Goal: Information Seeking & Learning: Learn about a topic

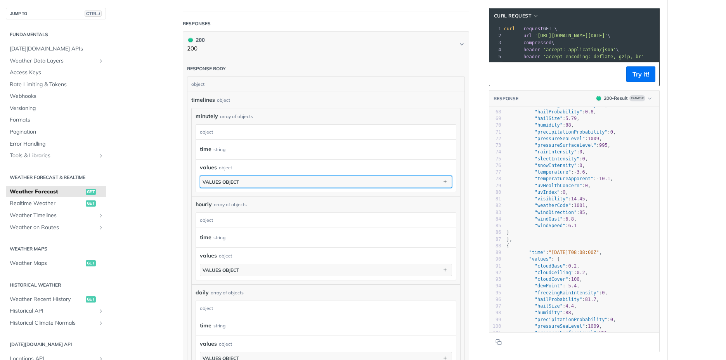
click at [212, 185] on button "values object" at bounding box center [325, 182] width 251 height 12
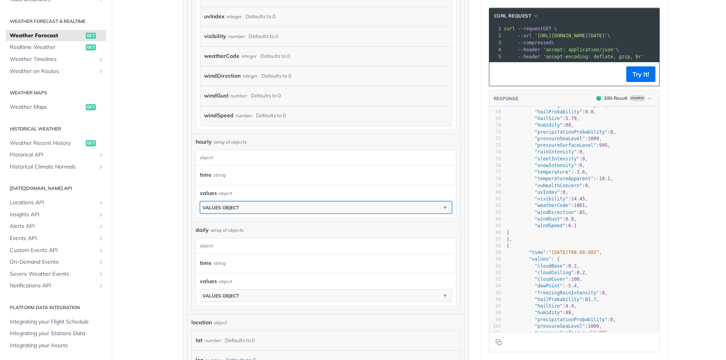
click at [219, 205] on div "values object" at bounding box center [221, 208] width 36 height 6
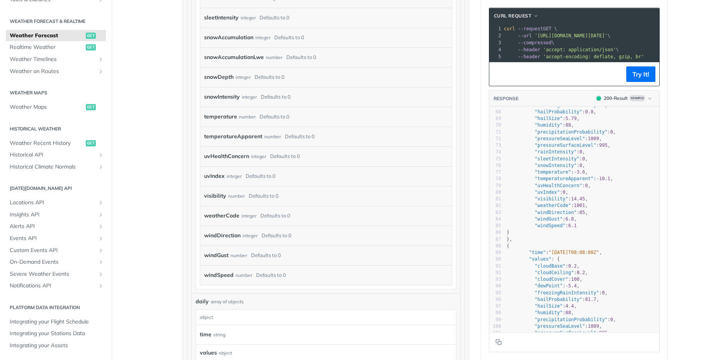
scroll to position [1491, 0]
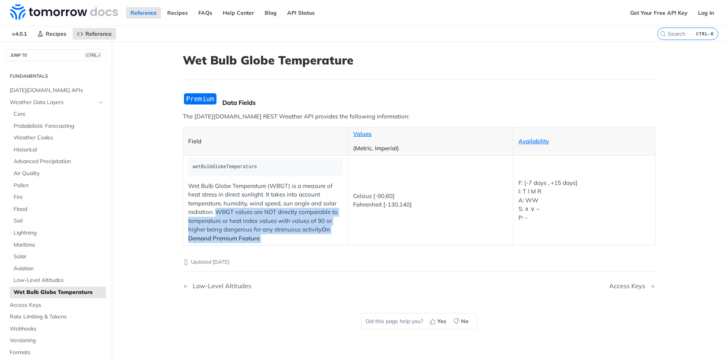
drag, startPoint x: 212, startPoint y: 211, endPoint x: 266, endPoint y: 238, distance: 60.7
click at [266, 238] on p "Wet Bulb Globe Temperature (WBGT) is a measure of heat stress in direct sunligh…" at bounding box center [265, 212] width 155 height 61
copy p "WBGT values are NOT directly comparable to temperature or heat index values wit…"
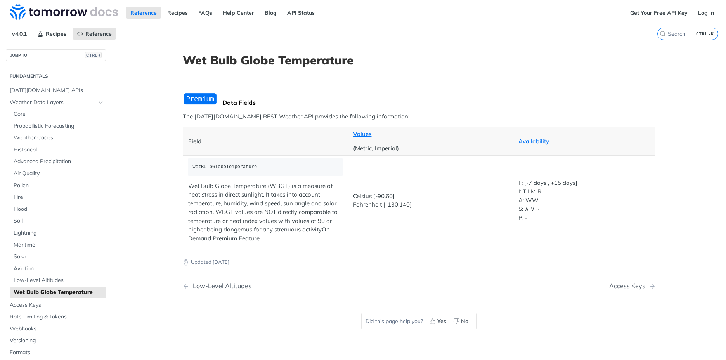
click at [432, 184] on td "Celsius [-90,60] Fahrenheit [-130,140]" at bounding box center [430, 200] width 165 height 90
click at [37, 90] on span "Tomorrow.io APIs" at bounding box center [57, 91] width 94 height 8
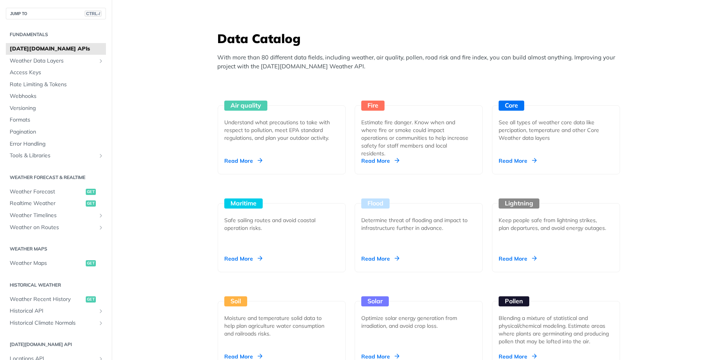
scroll to position [692, 0]
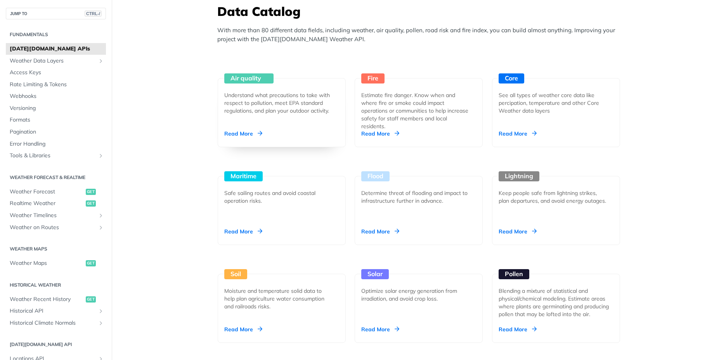
click at [243, 128] on div "Air quality Understand what precautions to take with respect to pollution, meet…" at bounding box center [282, 112] width 128 height 69
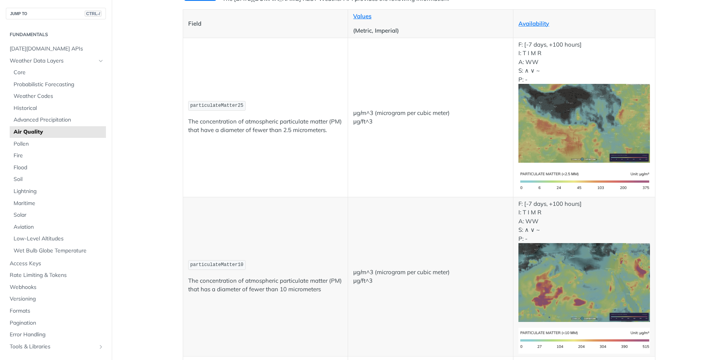
scroll to position [106, 0]
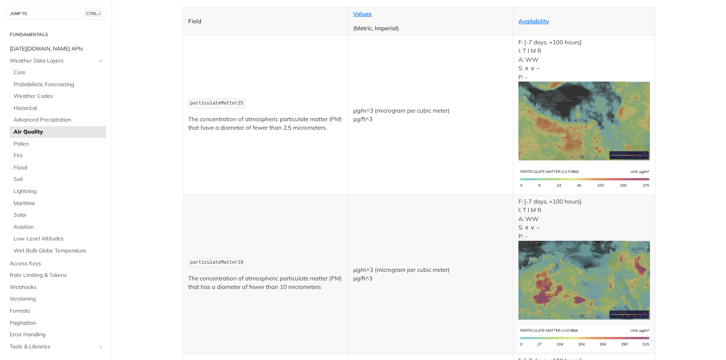
click at [39, 49] on span "Tomorrow.io APIs" at bounding box center [57, 49] width 94 height 8
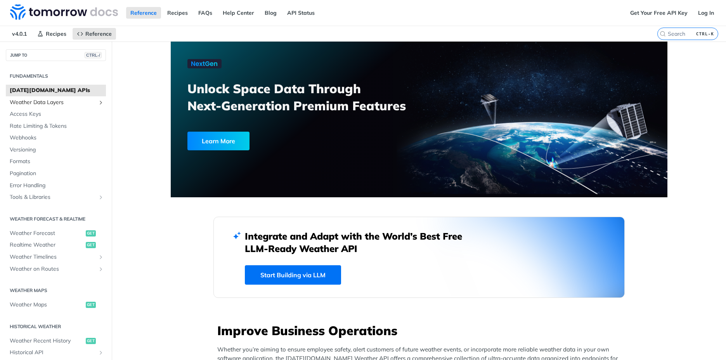
click at [46, 103] on span "Weather Data Layers" at bounding box center [53, 103] width 86 height 8
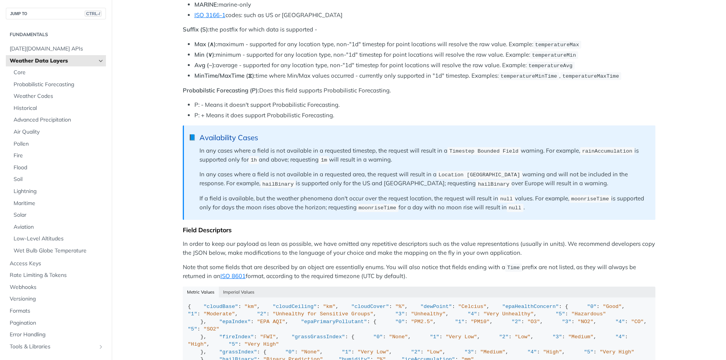
scroll to position [470, 0]
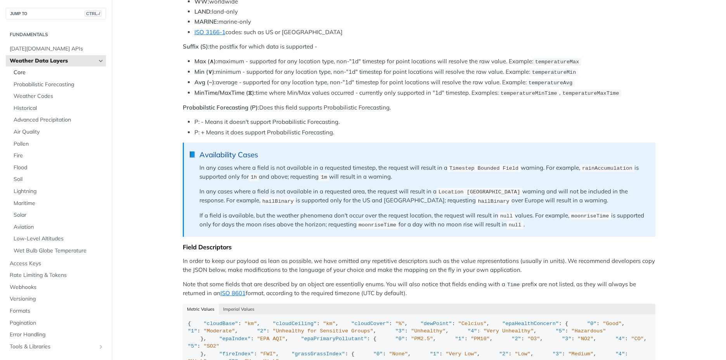
click at [15, 72] on span "Core" at bounding box center [59, 73] width 90 height 8
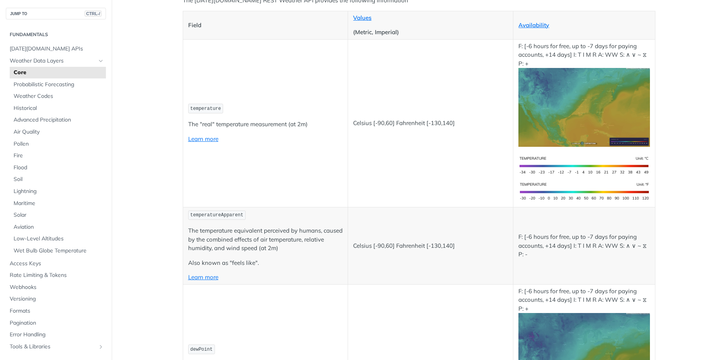
scroll to position [121, 0]
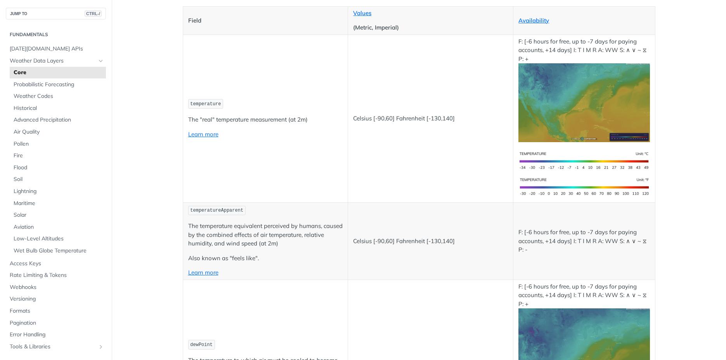
drag, startPoint x: 216, startPoint y: 105, endPoint x: 185, endPoint y: 108, distance: 30.9
click at [188, 108] on code "temperature" at bounding box center [205, 104] width 35 height 10
copy span "temperature"
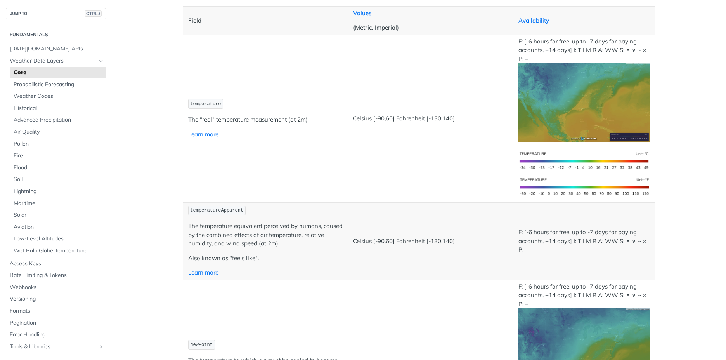
click at [320, 165] on td "temperature The "real" temperature measurement (at 2m) Learn more" at bounding box center [265, 119] width 165 height 168
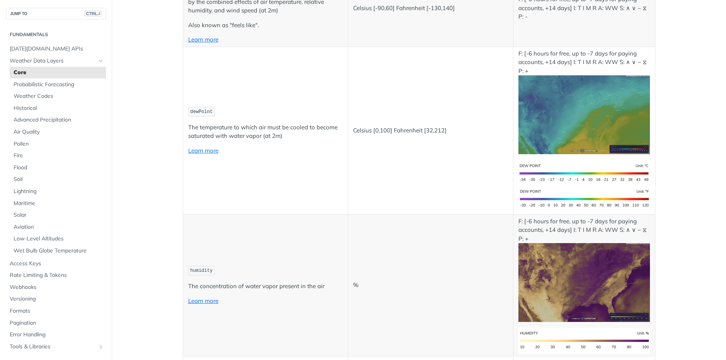
scroll to position [369, 0]
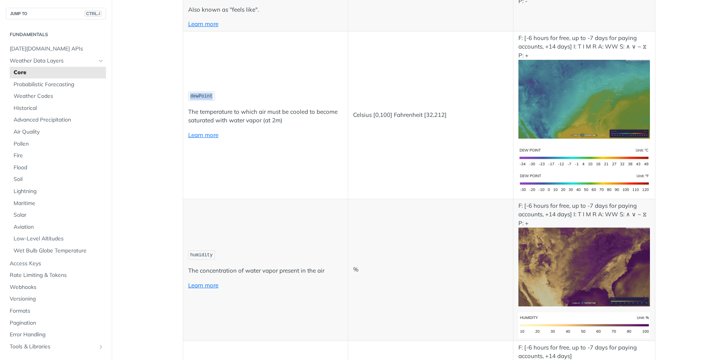
drag, startPoint x: 187, startPoint y: 96, endPoint x: 210, endPoint y: 93, distance: 22.7
click at [210, 93] on code "dewPoint" at bounding box center [201, 96] width 27 height 10
copy span "dewPoint"
click at [312, 162] on td "dewPoint The temperature to which air must be cooled to become saturated with w…" at bounding box center [265, 115] width 165 height 168
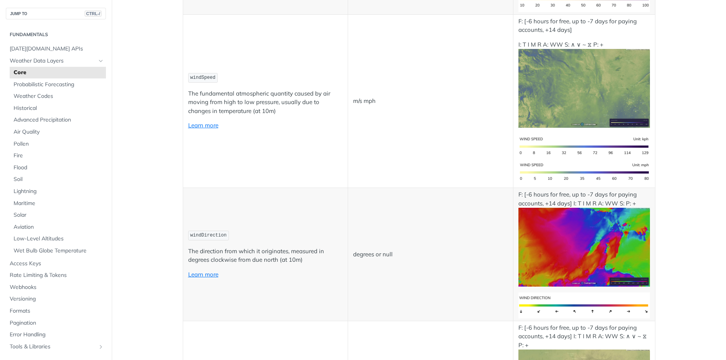
scroll to position [711, 0]
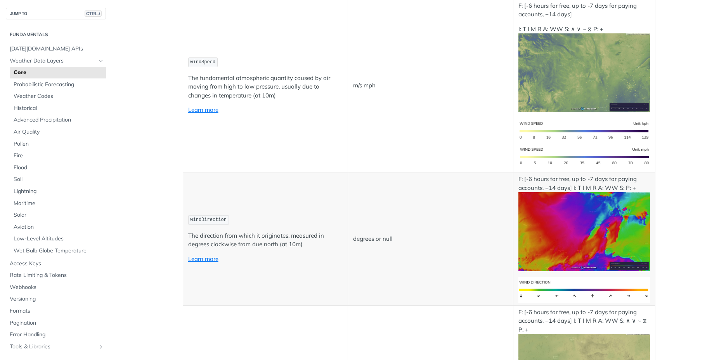
click at [188, 61] on code "windSpeed" at bounding box center [202, 62] width 29 height 10
drag, startPoint x: 189, startPoint y: 61, endPoint x: 211, endPoint y: 64, distance: 22.4
click at [211, 64] on code "windSpeed" at bounding box center [202, 62] width 29 height 10
copy span "windSpeed"
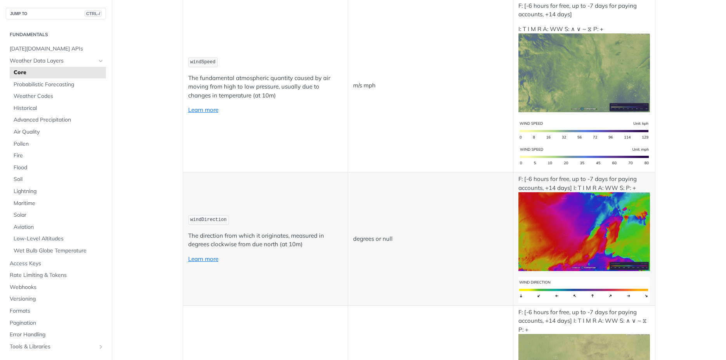
click at [292, 142] on td "windSpeed The fundamental atmospheric quantity caused by air moving from high t…" at bounding box center [265, 85] width 165 height 173
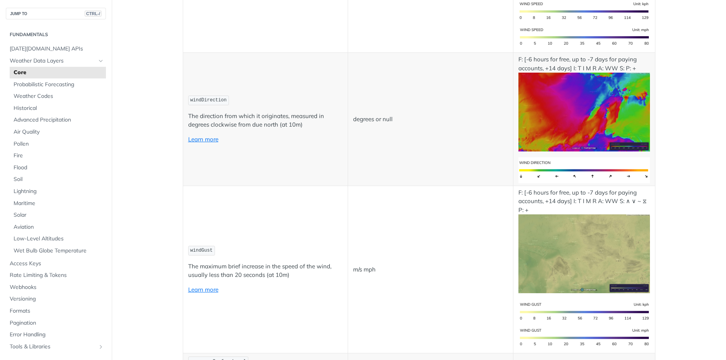
scroll to position [835, 0]
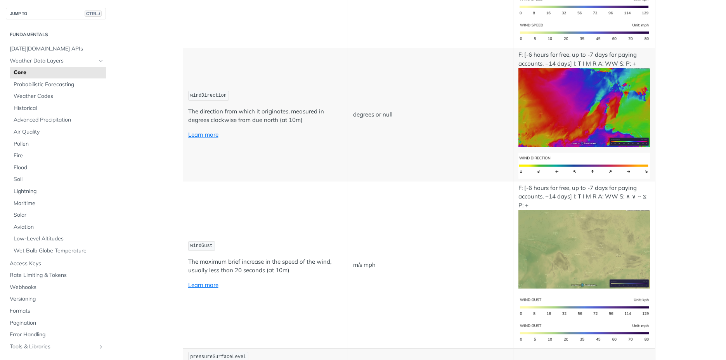
click at [190, 95] on span "windDirection" at bounding box center [208, 95] width 36 height 5
drag, startPoint x: 187, startPoint y: 246, endPoint x: 208, endPoint y: 246, distance: 20.6
click at [208, 246] on code "windGust" at bounding box center [201, 246] width 27 height 10
copy span "windGust"
drag, startPoint x: 189, startPoint y: 95, endPoint x: 220, endPoint y: 94, distance: 31.5
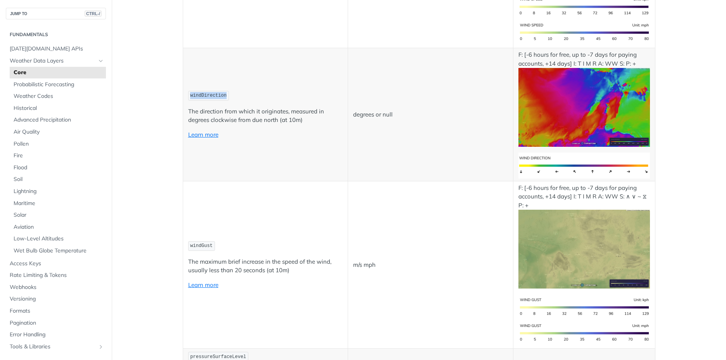
click at [220, 94] on span "windDirection" at bounding box center [208, 95] width 36 height 5
copy span "windDirection"
drag, startPoint x: 188, startPoint y: 245, endPoint x: 208, endPoint y: 246, distance: 20.2
click at [208, 246] on code "windGust" at bounding box center [201, 246] width 27 height 10
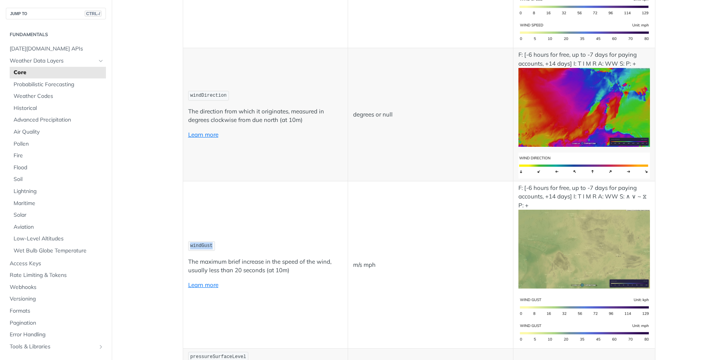
copy span "windGust"
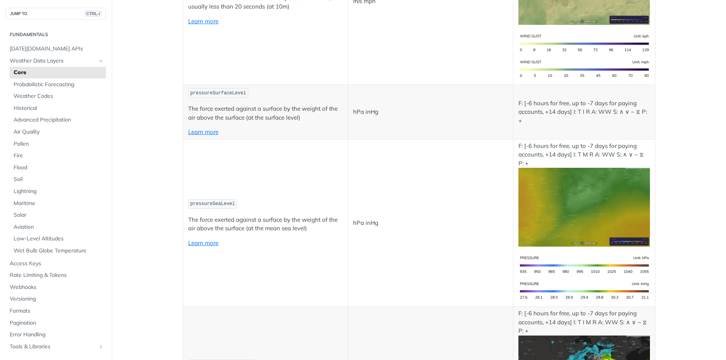
scroll to position [1112, 0]
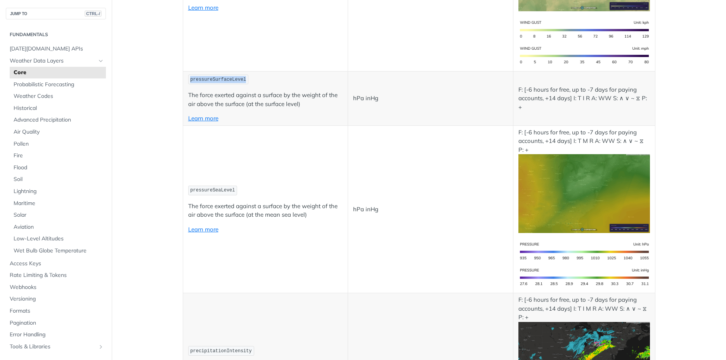
drag, startPoint x: 187, startPoint y: 80, endPoint x: 240, endPoint y: 79, distance: 52.8
click at [240, 79] on code "pressureSurfaceLevel" at bounding box center [218, 80] width 61 height 10
copy span "pressureSurfaceLevel"
click at [277, 158] on td "pressureSeaLevel The force exerted against a surface by the weight of the air a…" at bounding box center [265, 209] width 165 height 168
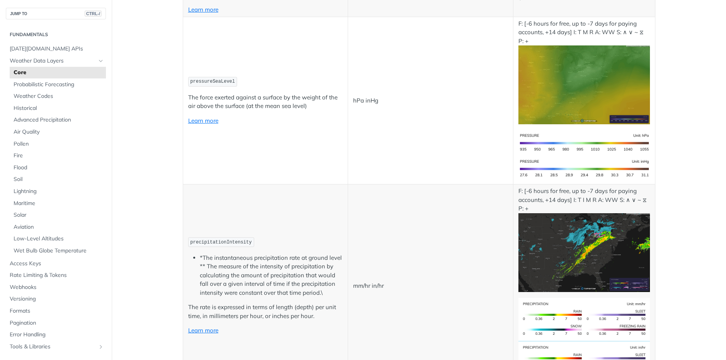
scroll to position [1236, 0]
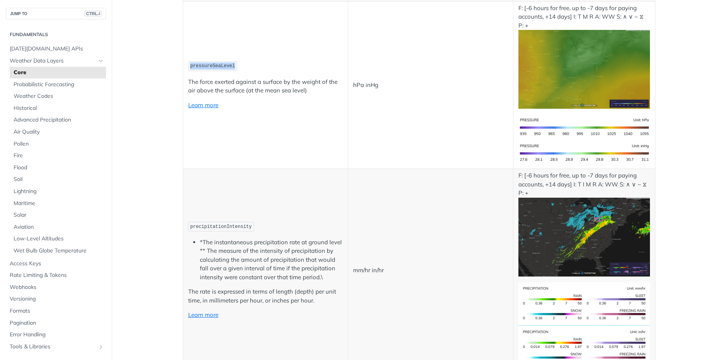
drag, startPoint x: 187, startPoint y: 65, endPoint x: 229, endPoint y: 67, distance: 41.6
click at [229, 67] on code "pressureSeaLevel" at bounding box center [212, 66] width 49 height 10
copy span "pressureSeaLevel"
click at [311, 130] on td "pressureSeaLevel The force exerted against a surface by the weight of the air a…" at bounding box center [265, 85] width 165 height 168
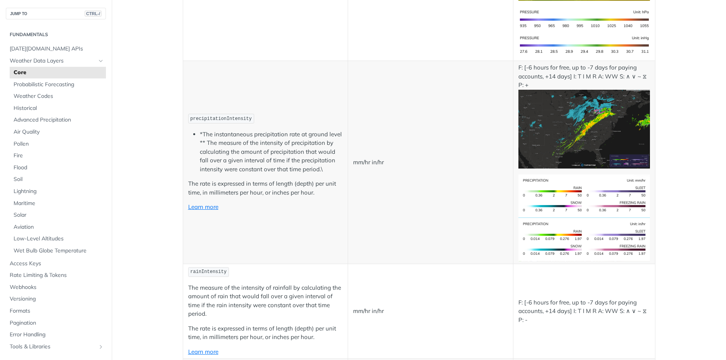
scroll to position [1345, 0]
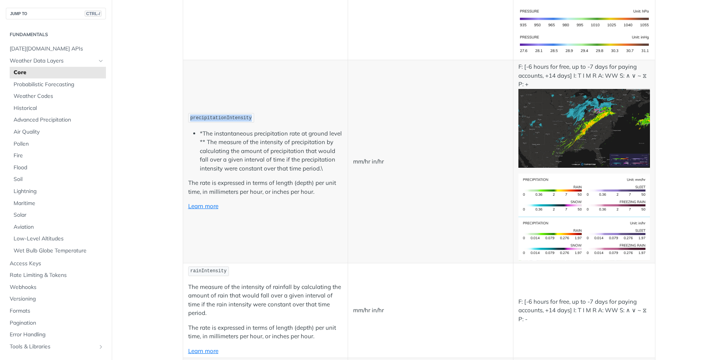
drag, startPoint x: 188, startPoint y: 118, endPoint x: 248, endPoint y: 118, distance: 59.4
click at [248, 118] on p "precipitationIntensity" at bounding box center [265, 117] width 155 height 11
copy span "precipitationIntensity"
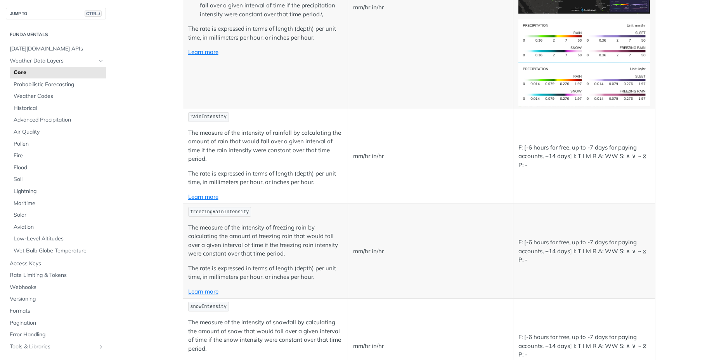
scroll to position [1500, 0]
drag, startPoint x: 187, startPoint y: 114, endPoint x: 220, endPoint y: 116, distance: 33.4
click at [220, 116] on code "rainIntensity" at bounding box center [208, 116] width 41 height 10
copy span "rainIntensity"
drag, startPoint x: 187, startPoint y: 210, endPoint x: 241, endPoint y: 212, distance: 54.4
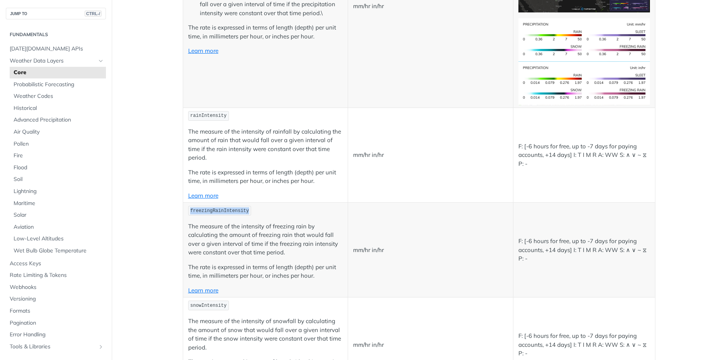
click at [241, 212] on code "freezingRainIntensity" at bounding box center [219, 211] width 63 height 10
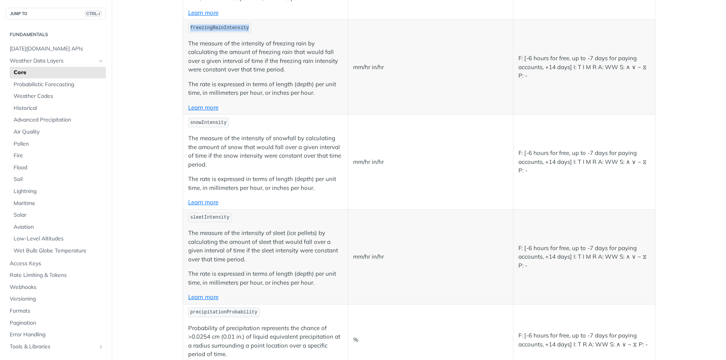
scroll to position [1748, 0]
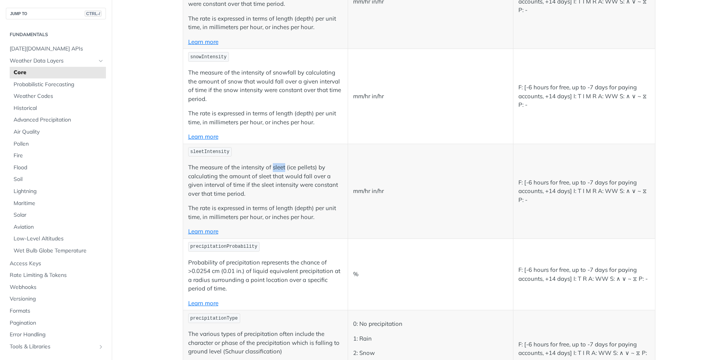
drag, startPoint x: 270, startPoint y: 166, endPoint x: 283, endPoint y: 169, distance: 13.5
click at [283, 169] on p "The measure of the intensity of sleet (ice pellets) by calculating the amount o…" at bounding box center [265, 180] width 155 height 35
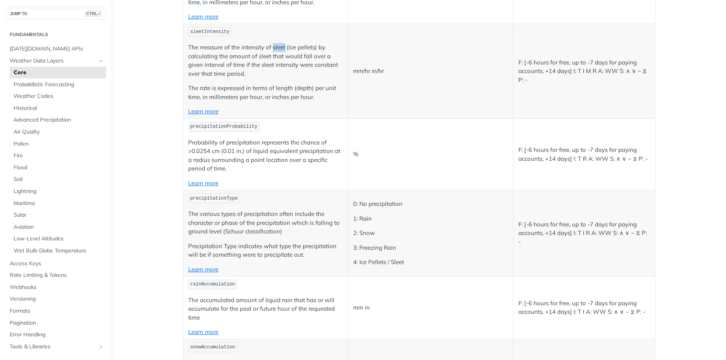
scroll to position [1872, 0]
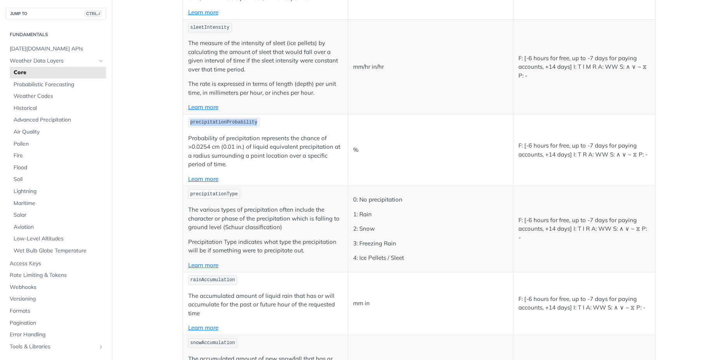
drag, startPoint x: 187, startPoint y: 121, endPoint x: 250, endPoint y: 126, distance: 62.7
click at [250, 126] on code "precipitationProbability" at bounding box center [223, 123] width 71 height 10
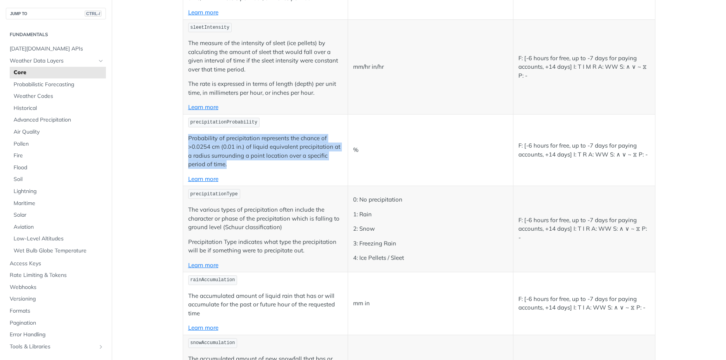
drag, startPoint x: 186, startPoint y: 137, endPoint x: 234, endPoint y: 165, distance: 55.6
click at [234, 165] on p "Probability of precipitation represents the chance of >0.0254 cm (0.01 in.) of …" at bounding box center [265, 151] width 155 height 35
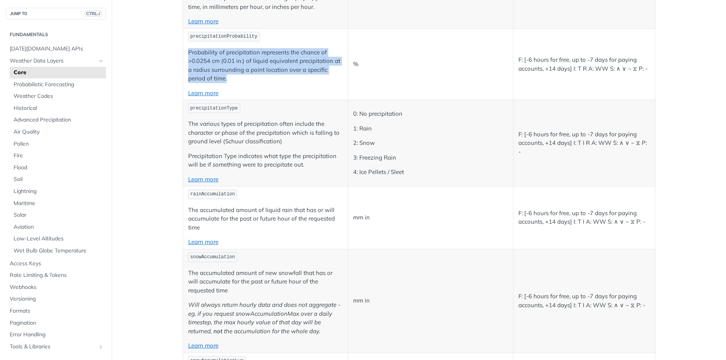
scroll to position [1958, 0]
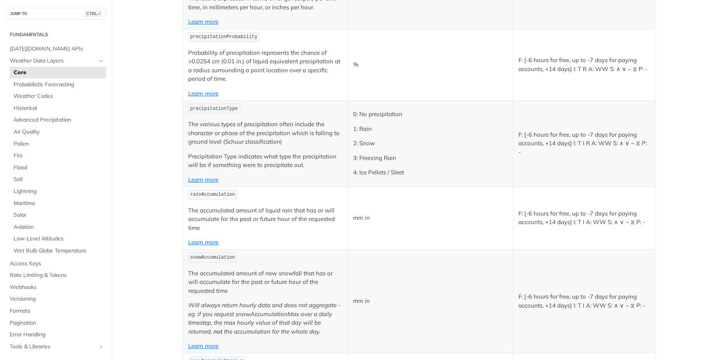
click at [188, 36] on code "precipitationProbability" at bounding box center [223, 37] width 71 height 10
drag, startPoint x: 187, startPoint y: 38, endPoint x: 248, endPoint y: 38, distance: 60.5
click at [248, 38] on span "precipitationProbability" at bounding box center [223, 36] width 67 height 5
drag, startPoint x: 187, startPoint y: 108, endPoint x: 231, endPoint y: 111, distance: 44.0
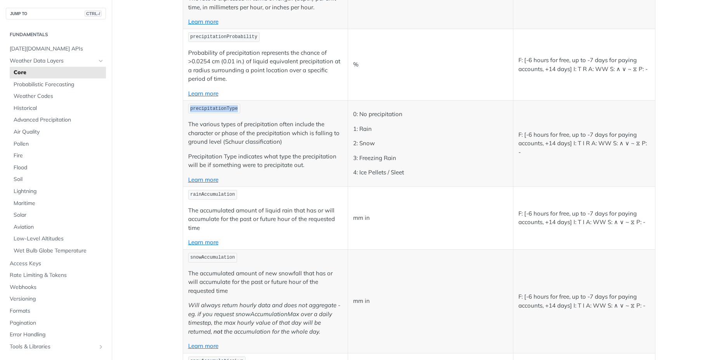
click at [231, 111] on code "precipitationType" at bounding box center [214, 109] width 52 height 10
click at [264, 119] on td "precipitationType The various types of precipitation often include the characte…" at bounding box center [265, 144] width 165 height 86
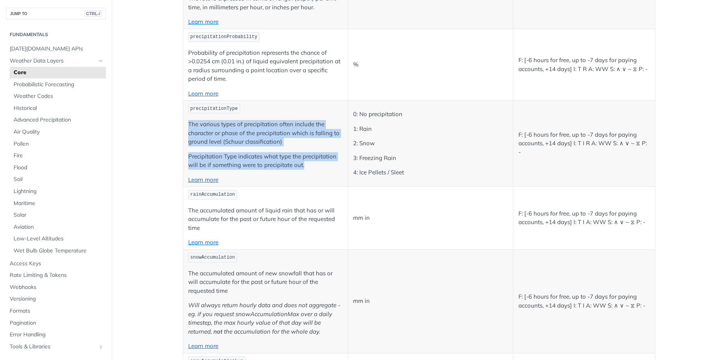
drag, startPoint x: 186, startPoint y: 121, endPoint x: 311, endPoint y: 167, distance: 133.5
click at [311, 167] on td "precipitationType The various types of precipitation often include the characte…" at bounding box center [265, 144] width 165 height 86
click at [204, 92] on link "Learn more" at bounding box center [203, 93] width 30 height 7
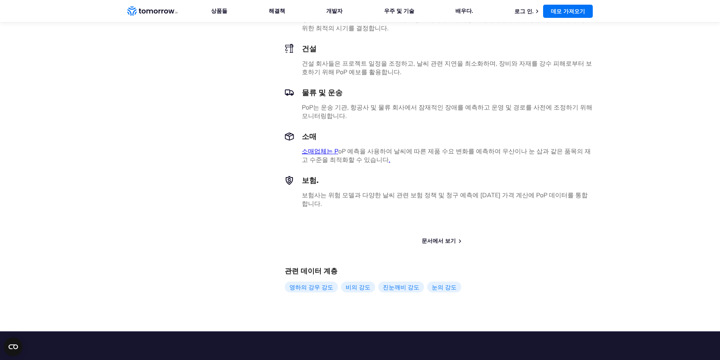
scroll to position [528, 0]
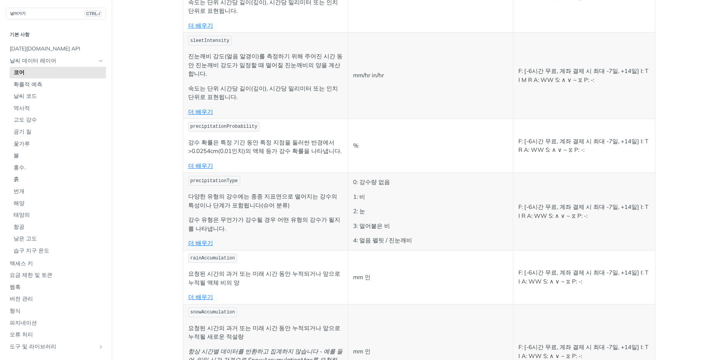
scroll to position [1212, 0]
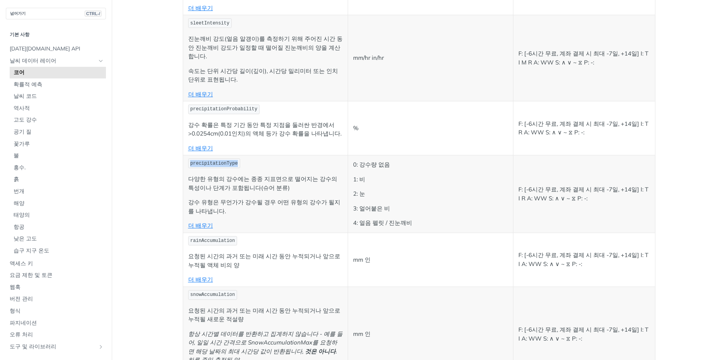
drag, startPoint x: 188, startPoint y: 145, endPoint x: 230, endPoint y: 145, distance: 42.3
click at [230, 161] on span "precipitationType" at bounding box center [213, 163] width 47 height 5
copy span "precipitationType"
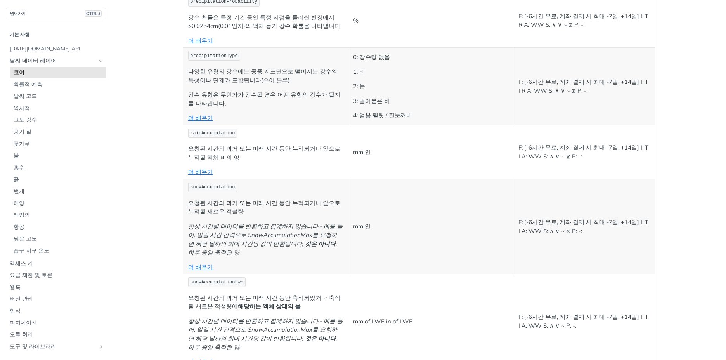
scroll to position [1321, 0]
drag, startPoint x: 187, startPoint y: 114, endPoint x: 228, endPoint y: 119, distance: 41.1
click at [228, 127] on code "rainAccumulation" at bounding box center [212, 132] width 49 height 10
copy span "rainAccumulation"
click at [264, 144] on td "rainAccumulation 요청된 시간의 과거 또는 미래 시간 동안 누적되거나 앞으로 누적될 액체 비의 양 더 배우기" at bounding box center [265, 151] width 165 height 54
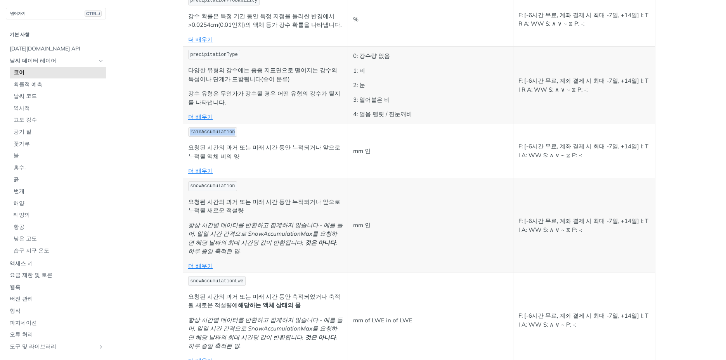
drag, startPoint x: 187, startPoint y: 113, endPoint x: 234, endPoint y: 112, distance: 46.2
click at [234, 127] on p "rainAccumulation" at bounding box center [265, 132] width 155 height 11
copy span "rainAccumulation"
click at [127, 246] on main "넘어가기 CTRL-/ 기본 사항 [DATE][DOMAIN_NAME] API 날씨 데이터 레이어 코어 확률적 예측 날씨 코드 역사적 고도 강수 …" at bounding box center [363, 324] width 726 height 3207
drag, startPoint x: 187, startPoint y: 169, endPoint x: 227, endPoint y: 171, distance: 40.4
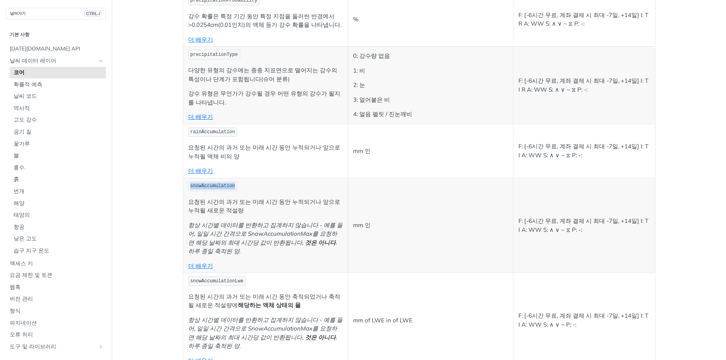
click at [227, 183] on span "snowAccumulation" at bounding box center [212, 185] width 45 height 5
copy span "snowAccumulation"
click at [122, 279] on main "넘어가기 CTRL-/ 기본 사항 [DATE][DOMAIN_NAME] API 날씨 데이터 레이어 코어 확률적 예측 날씨 코드 역사적 고도 강수 …" at bounding box center [363, 324] width 726 height 3207
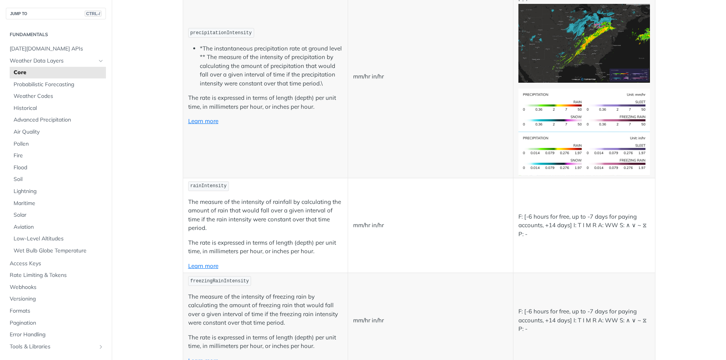
scroll to position [2146, 0]
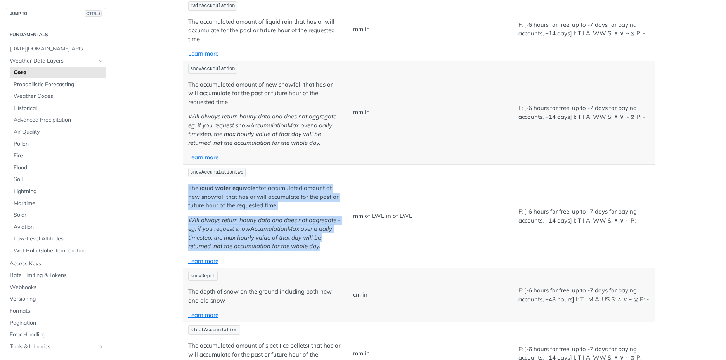
drag, startPoint x: 185, startPoint y: 188, endPoint x: 317, endPoint y: 249, distance: 145.3
click at [317, 249] on td "snowAccumulationLwe The liquid water equivalent of accumulated amount of new sn…" at bounding box center [265, 216] width 165 height 104
copy td "The liquid water equivalent of accumulated amount of new snowfall that has or w…"
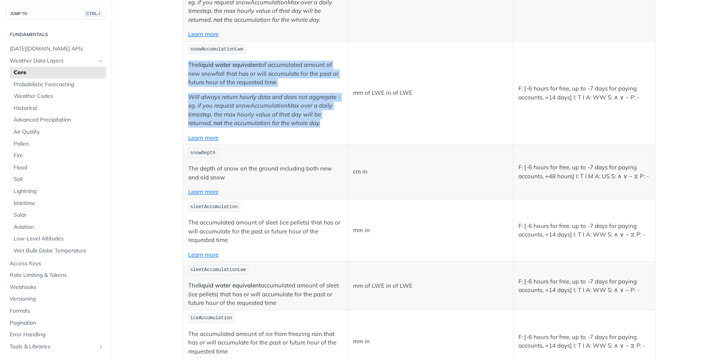
scroll to position [2271, 0]
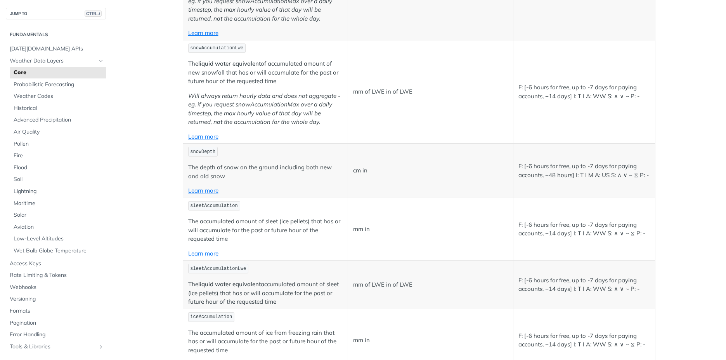
click at [257, 146] on td "snowDepth The depth of snow on the ground including both new and old snow Learn…" at bounding box center [265, 171] width 165 height 54
drag, startPoint x: 185, startPoint y: 163, endPoint x: 212, endPoint y: 174, distance: 28.9
click at [212, 174] on td "snowDepth The depth of snow on the ground including both new and old snow Learn…" at bounding box center [265, 171] width 165 height 54
copy p "The depth of snow on the ground including both new and old snow"
click at [253, 214] on td "sleetAccumulation The accumulated amount of sleet (ice pellets) that has or wil…" at bounding box center [265, 229] width 165 height 63
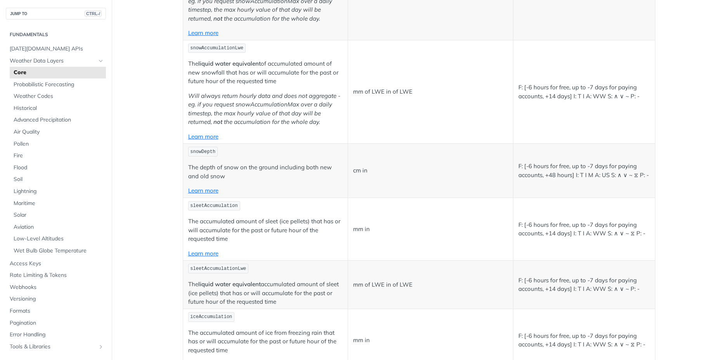
click at [218, 227] on p "The accumulated amount of sleet (ice pellets) that has or will accumulate for t…" at bounding box center [265, 230] width 155 height 26
drag, startPoint x: 193, startPoint y: 334, endPoint x: 288, endPoint y: 334, distance: 94.7
click at [288, 334] on p "The accumulated amount of ice from freezing rain that has or will accumulate fo…" at bounding box center [265, 341] width 155 height 26
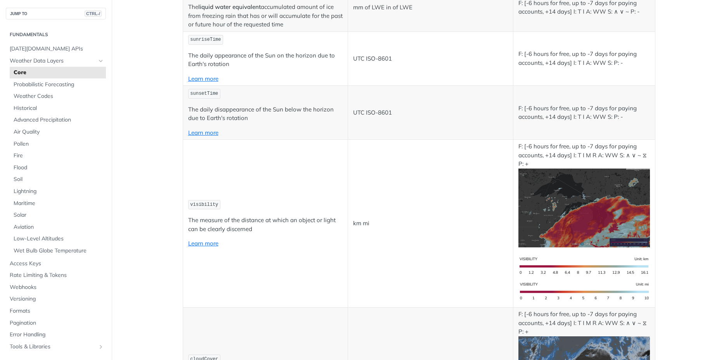
scroll to position [2674, 0]
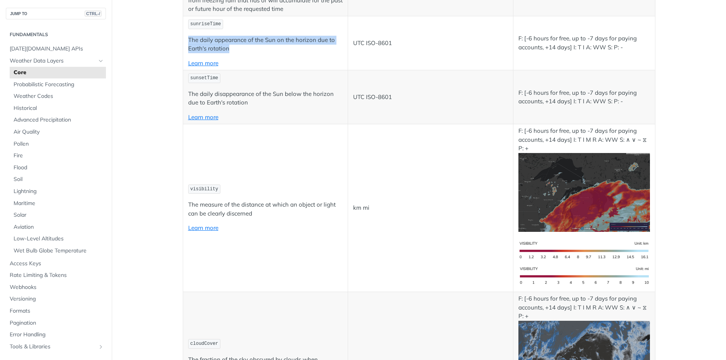
drag, startPoint x: 226, startPoint y: 47, endPoint x: 185, endPoint y: 40, distance: 41.8
click at [188, 40] on p "The daily appearance of the Sun on the horizon due to Earth's rotation" at bounding box center [265, 44] width 155 height 17
copy p "The daily appearance of the Sun on the horizon due to Earth's rotation"
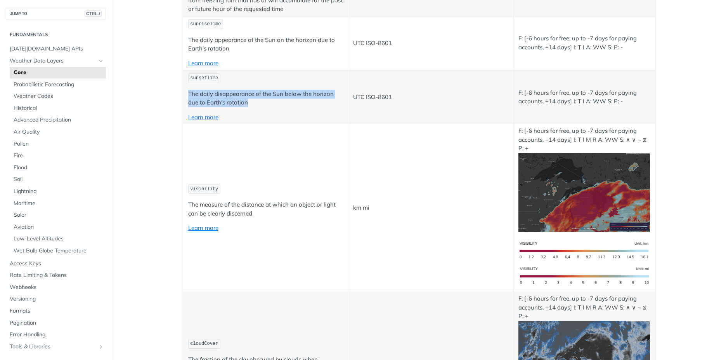
drag, startPoint x: 244, startPoint y: 103, endPoint x: 185, endPoint y: 94, distance: 60.1
click at [188, 94] on p "The daily disappearance of the Sun below the horizon due to Earth's rotation" at bounding box center [265, 98] width 155 height 17
copy p "The daily disappearance of the Sun below the horizon due to Earth's rotation"
click at [454, 56] on td "UTC ISO-8601" at bounding box center [430, 43] width 165 height 54
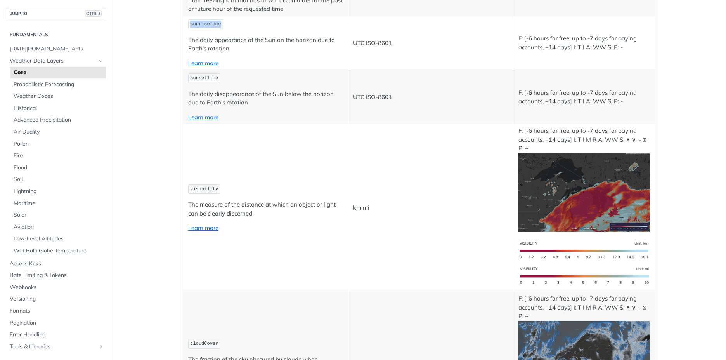
drag, startPoint x: 188, startPoint y: 23, endPoint x: 217, endPoint y: 25, distance: 29.6
click at [217, 25] on code "sunriseTime" at bounding box center [205, 24] width 35 height 10
copy span "sunriseTime"
drag, startPoint x: 187, startPoint y: 77, endPoint x: 216, endPoint y: 80, distance: 28.8
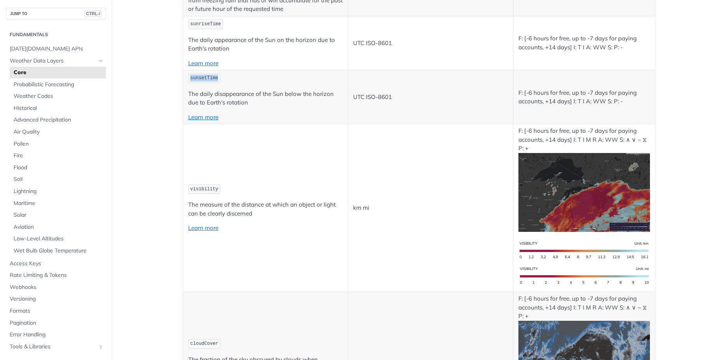
click at [216, 80] on p "sunsetTime" at bounding box center [265, 78] width 155 height 11
drag, startPoint x: 514, startPoint y: 37, endPoint x: 627, endPoint y: 55, distance: 114.7
click at [627, 55] on td "F: [-6 hours for free, up to -7 days for paying accounts, +14 days] I: T I A: W…" at bounding box center [584, 43] width 142 height 54
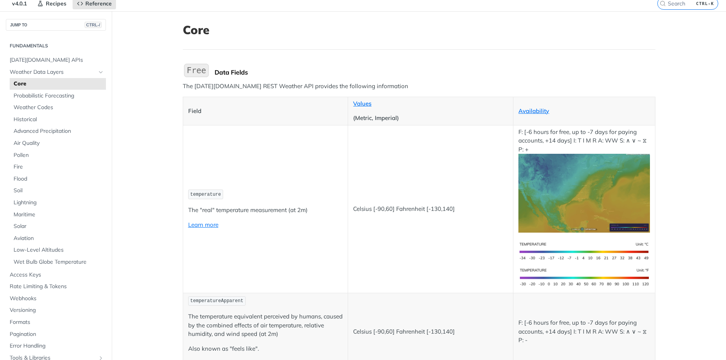
scroll to position [0, 0]
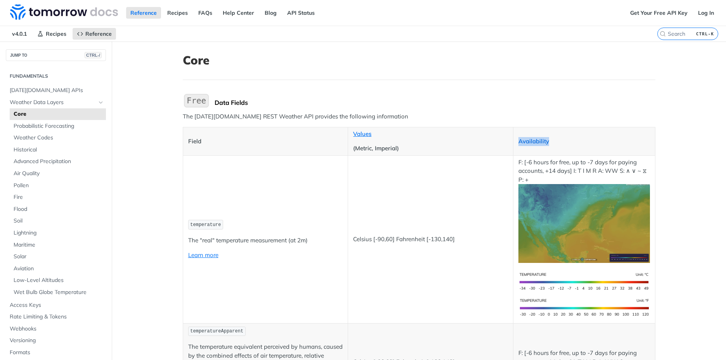
drag, startPoint x: 548, startPoint y: 141, endPoint x: 517, endPoint y: 140, distance: 30.7
click at [518, 140] on p "Availability" at bounding box center [583, 141] width 131 height 9
drag, startPoint x: 708, startPoint y: 75, endPoint x: 713, endPoint y: 63, distance: 13.3
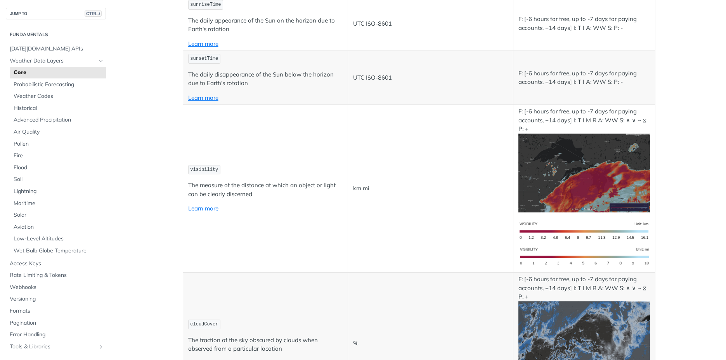
scroll to position [2664, 0]
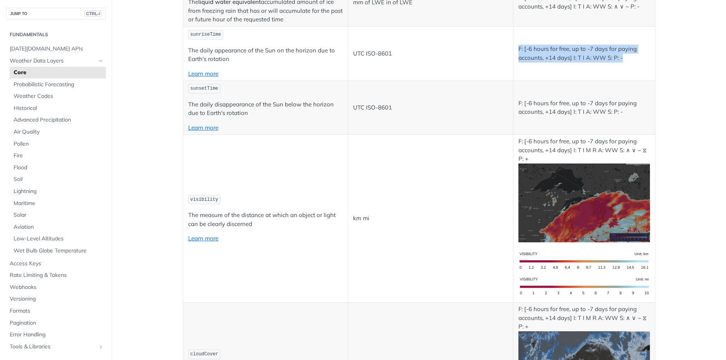
drag, startPoint x: 516, startPoint y: 47, endPoint x: 629, endPoint y: 63, distance: 114.0
click at [629, 63] on td "F: [-6 hours for free, up to -7 days for paying accounts, +14 days] I: T I A: W…" at bounding box center [584, 53] width 142 height 54
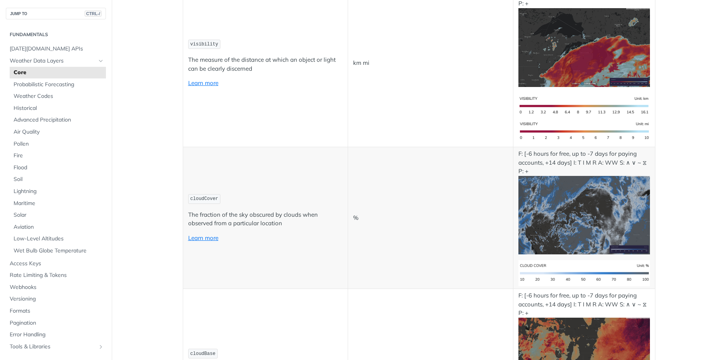
scroll to position [2835, 0]
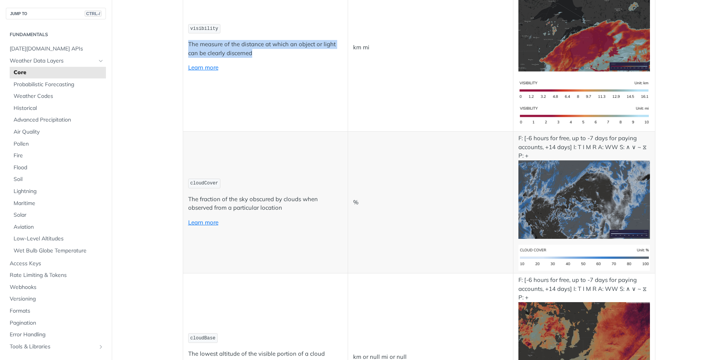
drag, startPoint x: 186, startPoint y: 43, endPoint x: 251, endPoint y: 55, distance: 67.1
click at [251, 55] on p "The measure of the distance at which an object or light can be clearly discerned" at bounding box center [265, 48] width 155 height 17
drag, startPoint x: 187, startPoint y: 27, endPoint x: 215, endPoint y: 28, distance: 27.6
click at [215, 28] on code "visibility" at bounding box center [204, 29] width 33 height 10
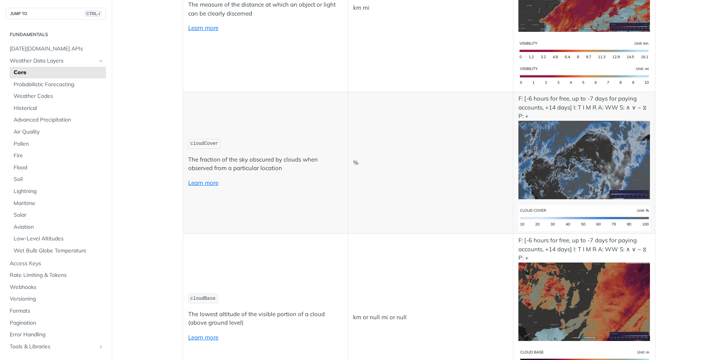
scroll to position [2884, 0]
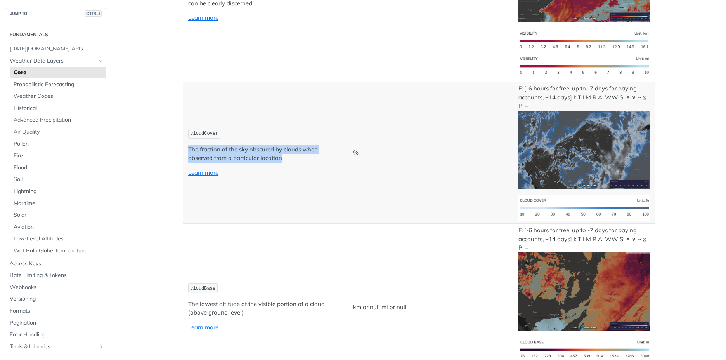
drag, startPoint x: 184, startPoint y: 148, endPoint x: 290, endPoint y: 156, distance: 105.9
click at [290, 156] on td "cloudCover The fraction of the sky obscured by clouds when observed from a part…" at bounding box center [265, 153] width 165 height 142
drag, startPoint x: 188, startPoint y: 133, endPoint x: 213, endPoint y: 136, distance: 25.4
click at [213, 136] on code "cloudCover" at bounding box center [204, 134] width 33 height 10
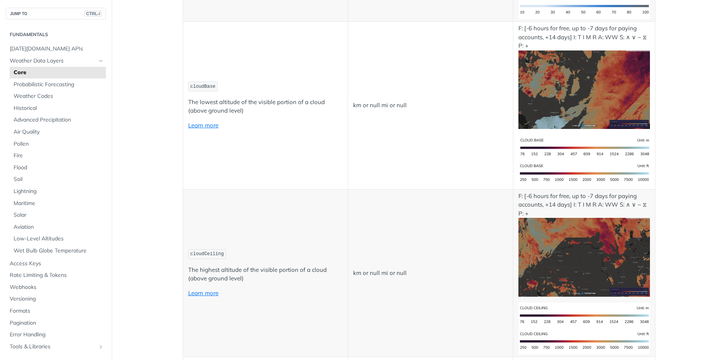
scroll to position [3101, 0]
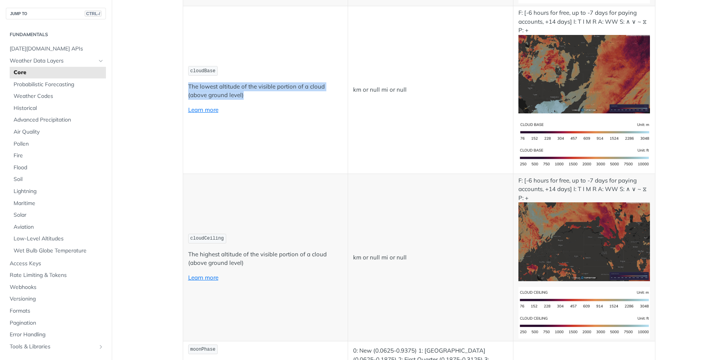
drag, startPoint x: 186, startPoint y: 87, endPoint x: 248, endPoint y: 98, distance: 63.1
click at [248, 98] on p "The lowest altitude of the visible portion of a cloud (above ground level)" at bounding box center [265, 90] width 155 height 17
click at [222, 76] on td "cloudBase The lowest altitude of the visible portion of a cloud (above ground l…" at bounding box center [265, 90] width 165 height 168
drag, startPoint x: 189, startPoint y: 71, endPoint x: 211, endPoint y: 72, distance: 22.1
click at [211, 72] on code "cloudBase" at bounding box center [202, 71] width 29 height 10
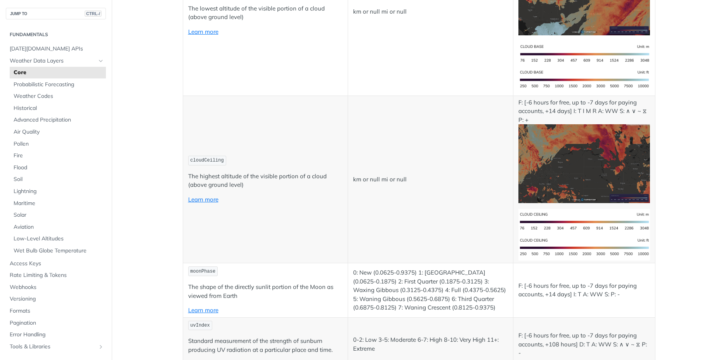
scroll to position [3164, 0]
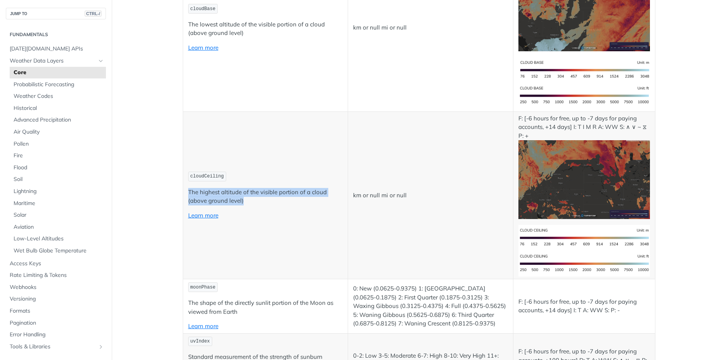
drag, startPoint x: 186, startPoint y: 189, endPoint x: 242, endPoint y: 200, distance: 57.6
click at [242, 200] on p "The highest altitude of the visible portion of a cloud (above ground level)" at bounding box center [265, 196] width 155 height 17
click at [369, 144] on td "km or null mi or null" at bounding box center [430, 195] width 165 height 168
drag, startPoint x: 187, startPoint y: 175, endPoint x: 218, endPoint y: 180, distance: 31.3
click at [218, 180] on code "cloudCeiling" at bounding box center [207, 177] width 38 height 10
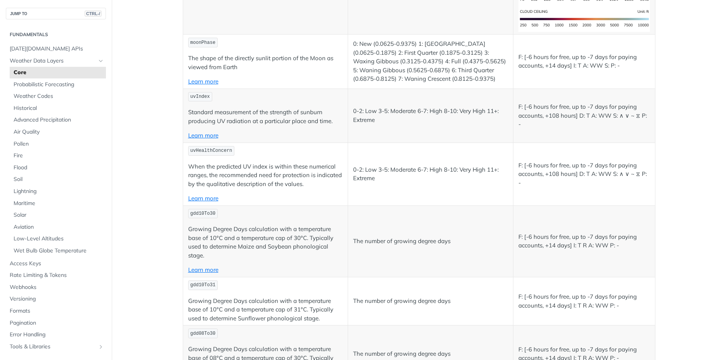
scroll to position [3412, 0]
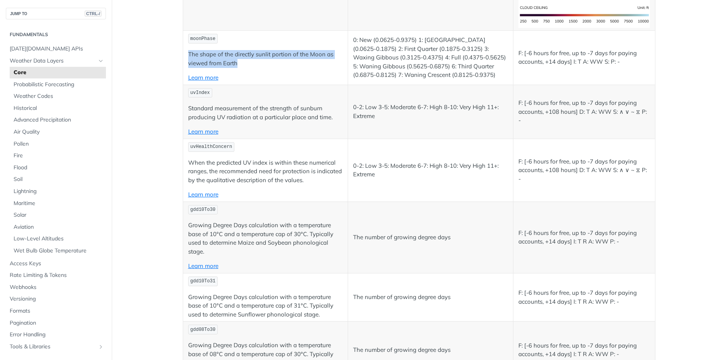
drag, startPoint x: 185, startPoint y: 53, endPoint x: 240, endPoint y: 65, distance: 56.0
click at [240, 65] on p "The shape of the directly sunlit portion of the Moon as viewed from Earth" at bounding box center [265, 58] width 155 height 17
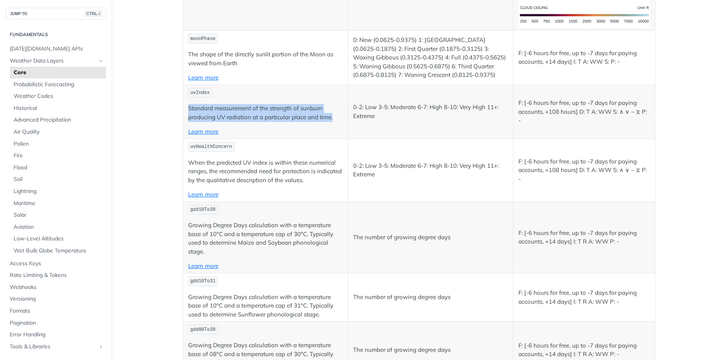
drag, startPoint x: 185, startPoint y: 107, endPoint x: 336, endPoint y: 118, distance: 151.4
click at [336, 118] on td "uvIndex Standard measurement of the strength of [MEDICAL_DATA] producing UV rad…" at bounding box center [265, 112] width 165 height 54
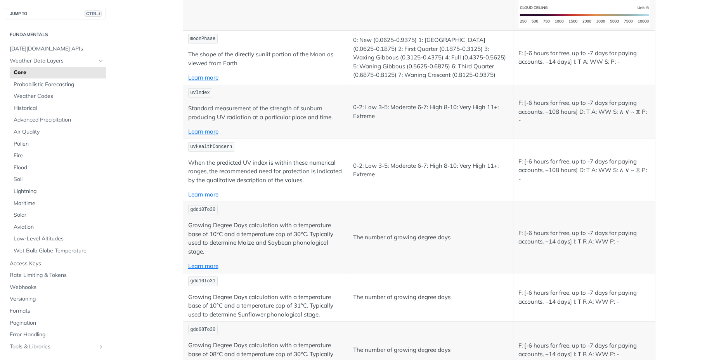
drag, startPoint x: 236, startPoint y: 94, endPoint x: 222, endPoint y: 94, distance: 14.0
click at [237, 91] on p "uvIndex" at bounding box center [265, 92] width 155 height 11
drag, startPoint x: 187, startPoint y: 92, endPoint x: 208, endPoint y: 94, distance: 20.6
click at [208, 94] on p "uvIndex" at bounding box center [265, 92] width 155 height 11
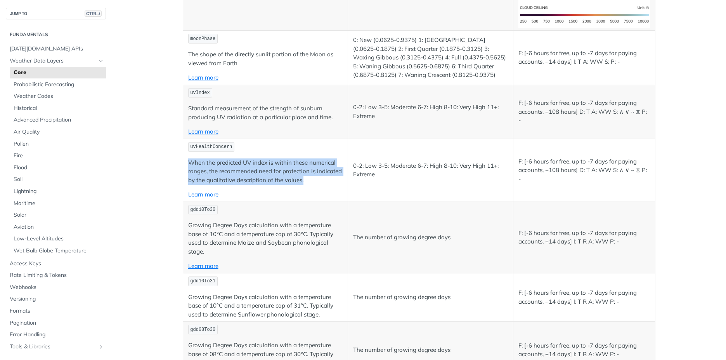
drag, startPoint x: 186, startPoint y: 163, endPoint x: 301, endPoint y: 180, distance: 116.5
click at [301, 180] on p "When the predicted UV index is within these numerical ranges, the recommended n…" at bounding box center [265, 171] width 155 height 26
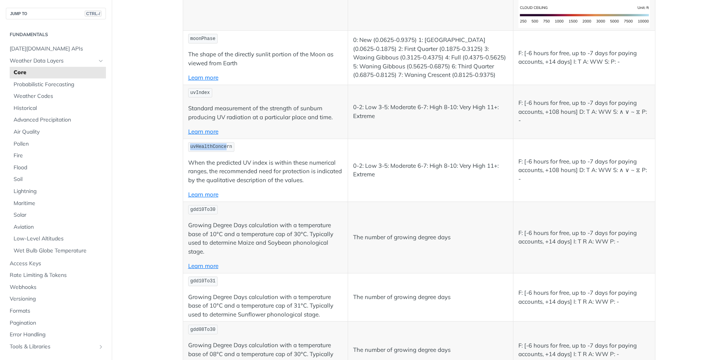
drag, startPoint x: 187, startPoint y: 147, endPoint x: 220, endPoint y: 147, distance: 32.2
click at [220, 147] on span "uvHealthConcern" at bounding box center [211, 146] width 42 height 5
click at [242, 149] on p "uvHealthConcern" at bounding box center [265, 146] width 155 height 11
drag, startPoint x: 187, startPoint y: 146, endPoint x: 226, endPoint y: 146, distance: 38.8
click at [226, 146] on code "uvHealthConcern" at bounding box center [211, 147] width 47 height 10
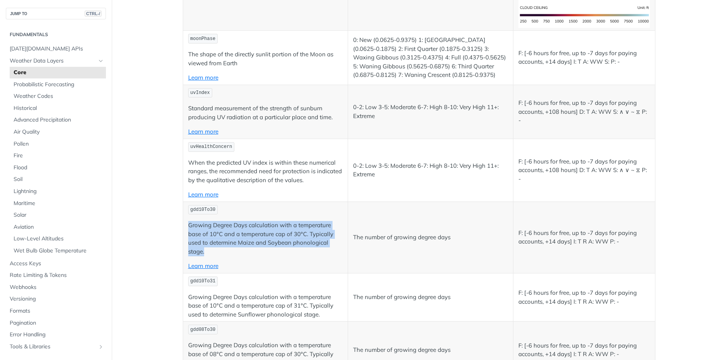
drag, startPoint x: 185, startPoint y: 225, endPoint x: 206, endPoint y: 252, distance: 34.5
click at [206, 252] on td "gdd10To30 Growing Degree Days calculation with a temperature base of 10°C and a…" at bounding box center [265, 236] width 165 height 71
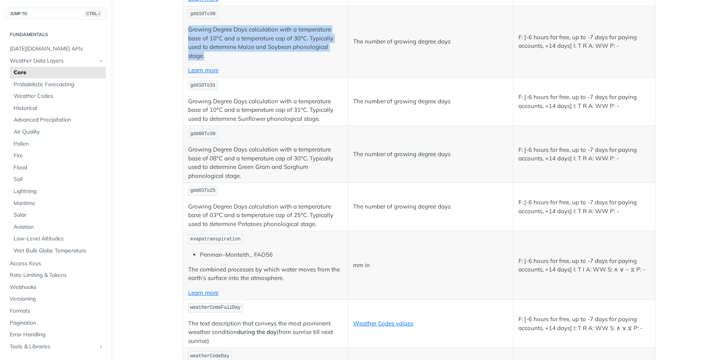
scroll to position [3618, 0]
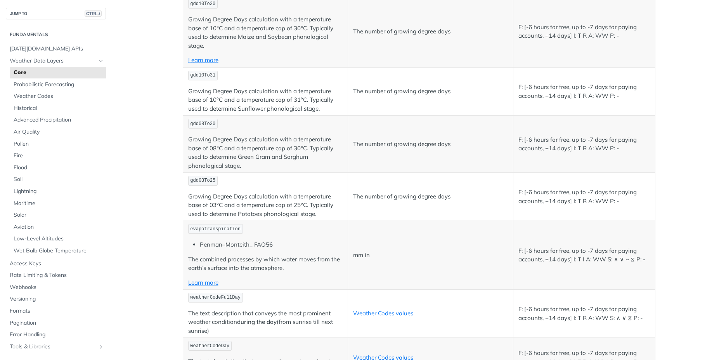
click at [280, 181] on p "gdd03To25" at bounding box center [265, 180] width 155 height 11
drag, startPoint x: 222, startPoint y: 244, endPoint x: 258, endPoint y: 245, distance: 36.5
click at [258, 245] on li "Penman–Monteith_ FAO56" at bounding box center [271, 244] width 143 height 9
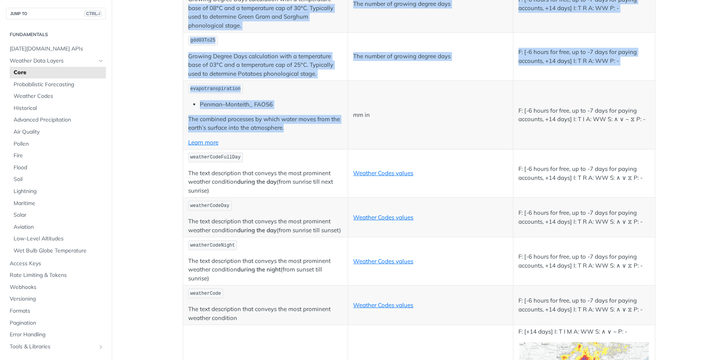
scroll to position [3755, 0]
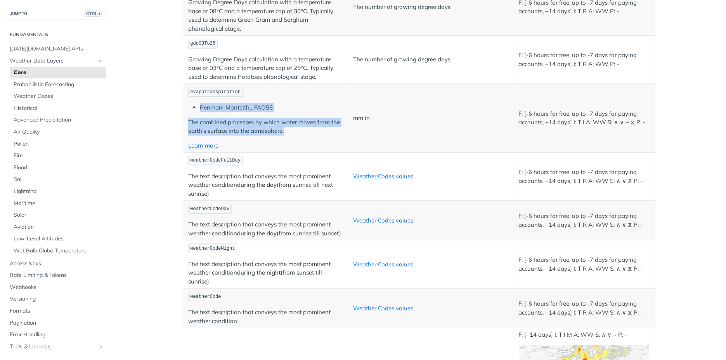
drag, startPoint x: 285, startPoint y: 46, endPoint x: 194, endPoint y: 104, distance: 108.3
click at [194, 104] on td "evapotranspiration Penman–Monteith_ FAO56 The combined processes by which water…" at bounding box center [265, 118] width 165 height 69
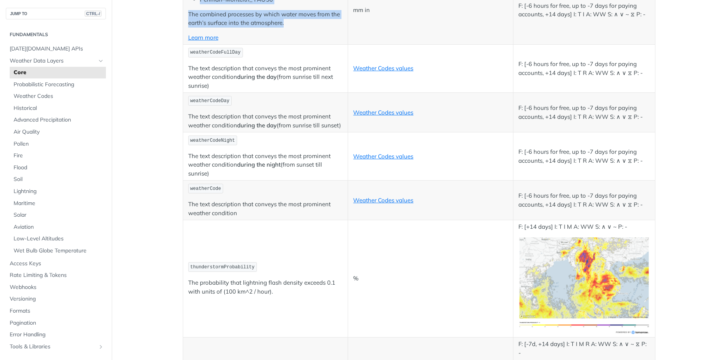
scroll to position [3852, 0]
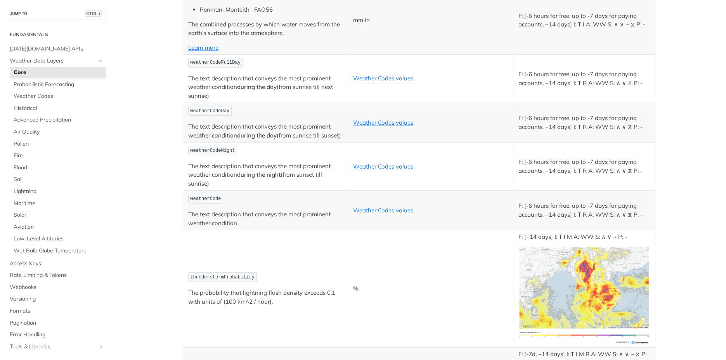
click at [313, 61] on p "weatherCodeFullDay" at bounding box center [265, 62] width 155 height 11
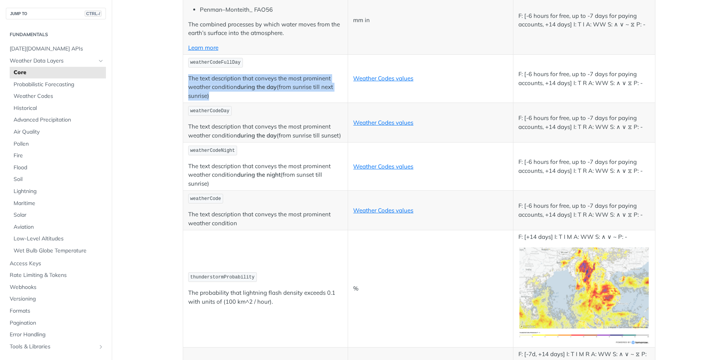
drag, startPoint x: 213, startPoint y: 96, endPoint x: 186, endPoint y: 80, distance: 31.9
click at [188, 80] on p "The text description that conveys the most prominent weather condition during t…" at bounding box center [265, 87] width 155 height 26
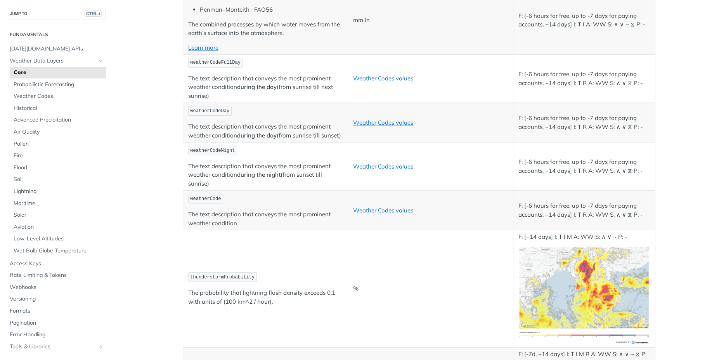
click at [190, 61] on span "weatherCodeFullDay" at bounding box center [215, 62] width 50 height 5
click at [188, 62] on code "weatherCodeFullDay" at bounding box center [215, 63] width 55 height 10
drag, startPoint x: 187, startPoint y: 62, endPoint x: 234, endPoint y: 62, distance: 46.6
click at [234, 62] on code "weatherCodeFullDay" at bounding box center [215, 63] width 55 height 10
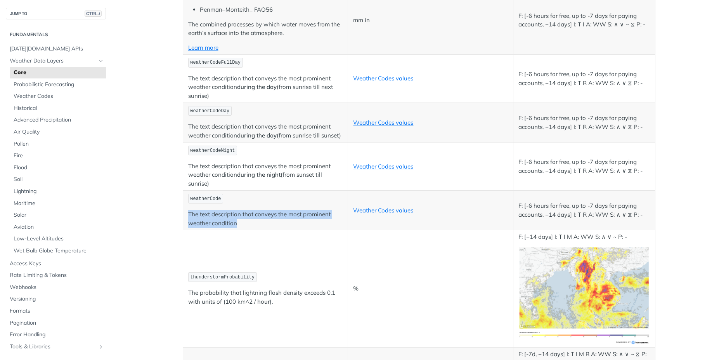
drag, startPoint x: 234, startPoint y: 225, endPoint x: 185, endPoint y: 212, distance: 50.9
click at [188, 212] on p "The text description that conveys the most prominent weather condition" at bounding box center [265, 218] width 155 height 17
click at [202, 199] on span "weatherCode" at bounding box center [205, 198] width 31 height 5
drag, startPoint x: 187, startPoint y: 198, endPoint x: 216, endPoint y: 200, distance: 29.2
click at [216, 200] on code "weatherCode" at bounding box center [205, 199] width 35 height 10
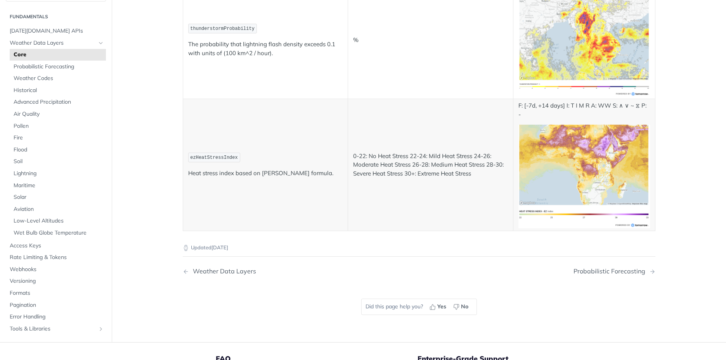
scroll to position [4116, 0]
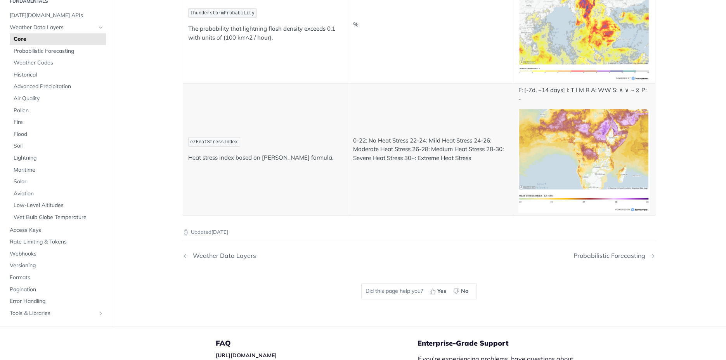
click at [429, 94] on td "0-22: No Heat Stress 22-24: Mild Heat Stress 24-26: Moderate Heat Stress 26-28:…" at bounding box center [430, 149] width 165 height 132
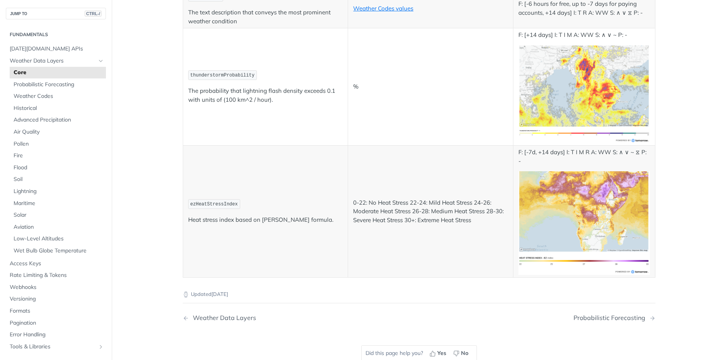
scroll to position [4039, 0]
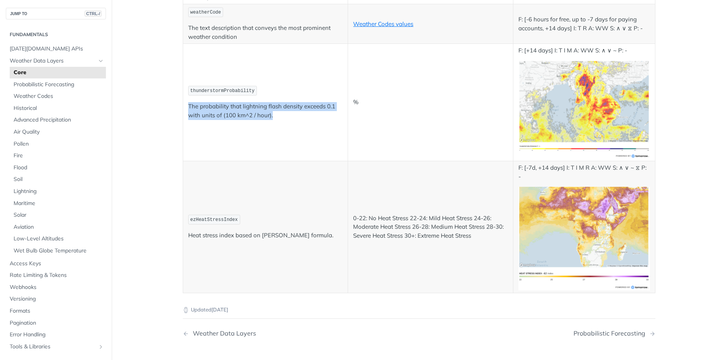
drag, startPoint x: 275, startPoint y: 116, endPoint x: 184, endPoint y: 105, distance: 91.1
click at [184, 105] on td "thunderstormProbability The probability that lightning flash density exceeds 0.…" at bounding box center [265, 102] width 165 height 117
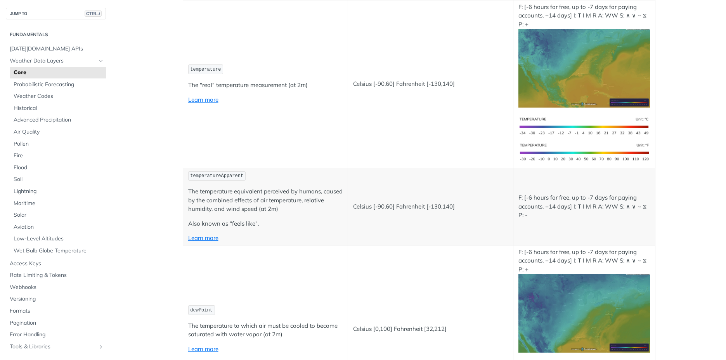
scroll to position [0, 0]
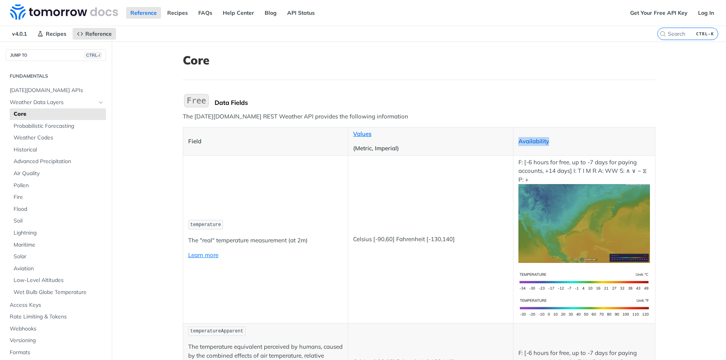
drag, startPoint x: 550, startPoint y: 141, endPoint x: 517, endPoint y: 140, distance: 32.6
click at [518, 140] on p "Availability" at bounding box center [583, 141] width 131 height 9
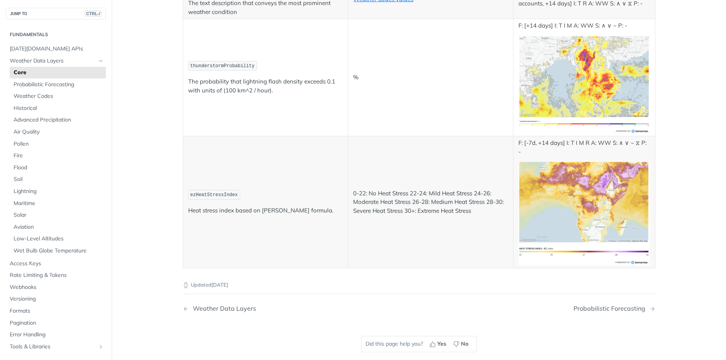
scroll to position [4017, 0]
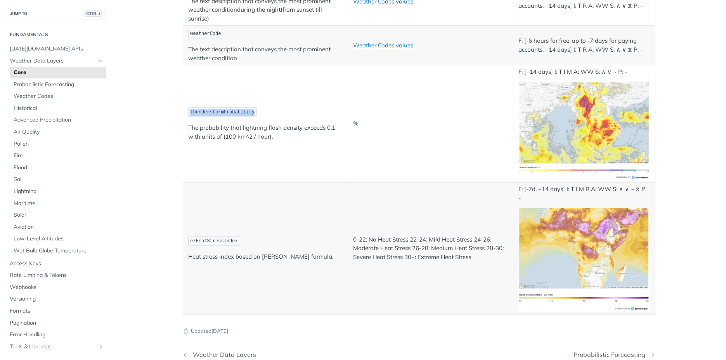
drag, startPoint x: 187, startPoint y: 110, endPoint x: 250, endPoint y: 114, distance: 62.6
click at [250, 114] on p "thunderstormProbability" at bounding box center [265, 111] width 155 height 11
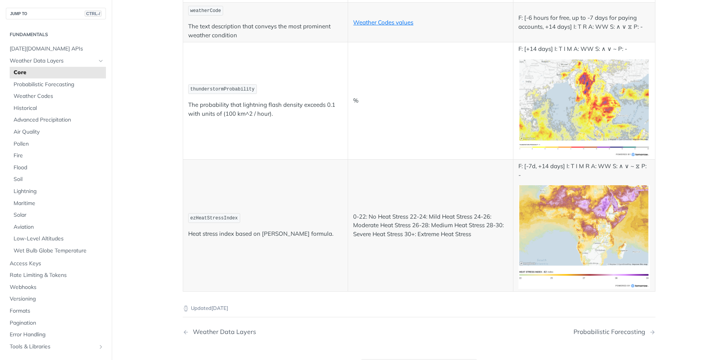
scroll to position [4048, 0]
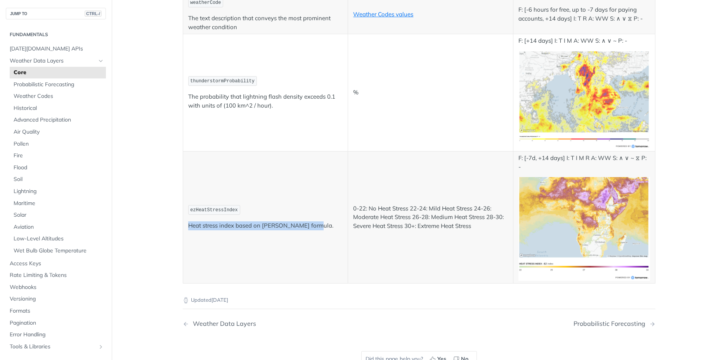
drag, startPoint x: 312, startPoint y: 224, endPoint x: 183, endPoint y: 229, distance: 128.6
click at [183, 229] on td "ezHeatStressIndex Heat stress index based on [PERSON_NAME] formula." at bounding box center [265, 217] width 165 height 132
click at [488, 173] on td "0-22: No Heat Stress 22-24: Mild Heat Stress 24-26: Moderate Heat Stress 26-28:…" at bounding box center [430, 217] width 165 height 132
click at [183, 184] on td "ezHeatStressIndex Heat stress index based on [PERSON_NAME] formula." at bounding box center [265, 217] width 165 height 132
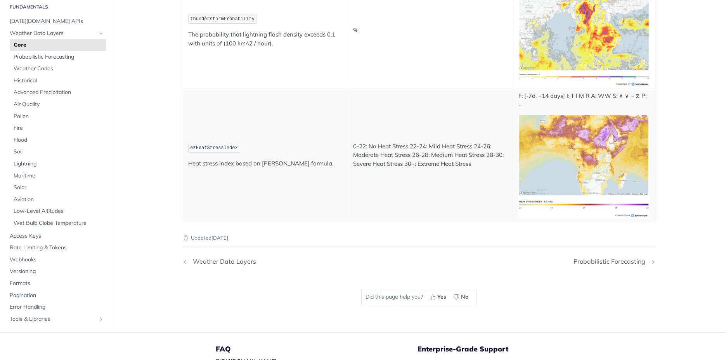
scroll to position [4126, 0]
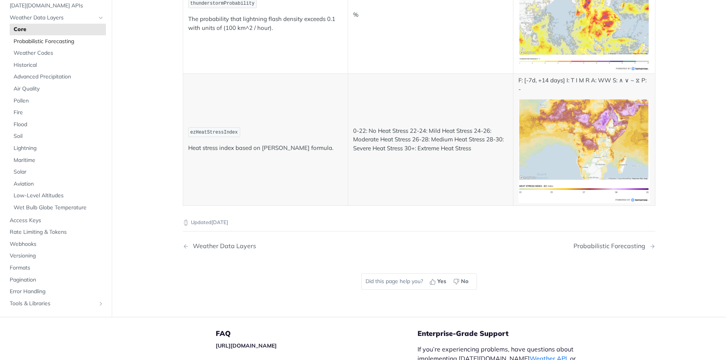
click at [67, 39] on span "Probabilistic Forecasting" at bounding box center [59, 41] width 90 height 8
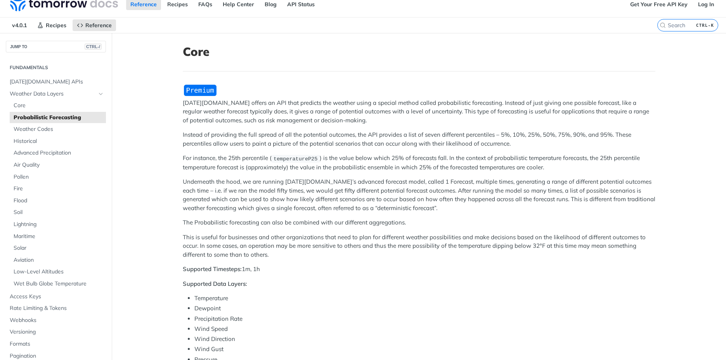
scroll to position [7, 0]
click at [38, 128] on span "Weather Codes" at bounding box center [59, 131] width 90 height 8
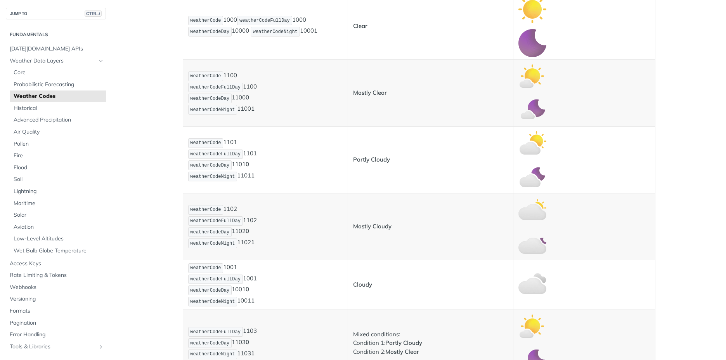
scroll to position [243, 0]
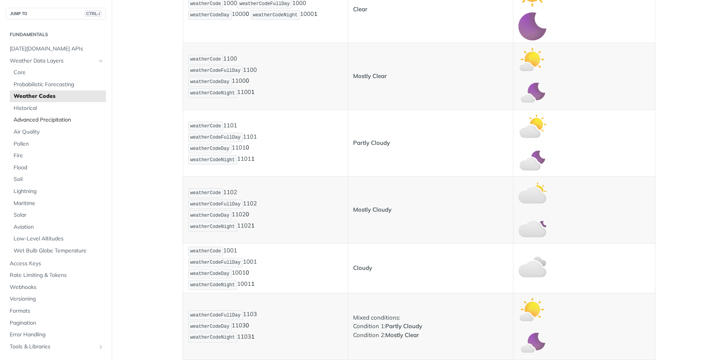
click at [33, 120] on span "Advanced Precipitation" at bounding box center [59, 120] width 90 height 8
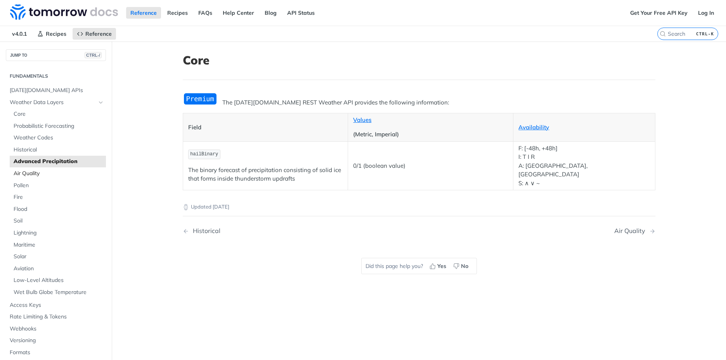
click at [25, 175] on span "Air Quality" at bounding box center [59, 174] width 90 height 8
